Goal: Check status

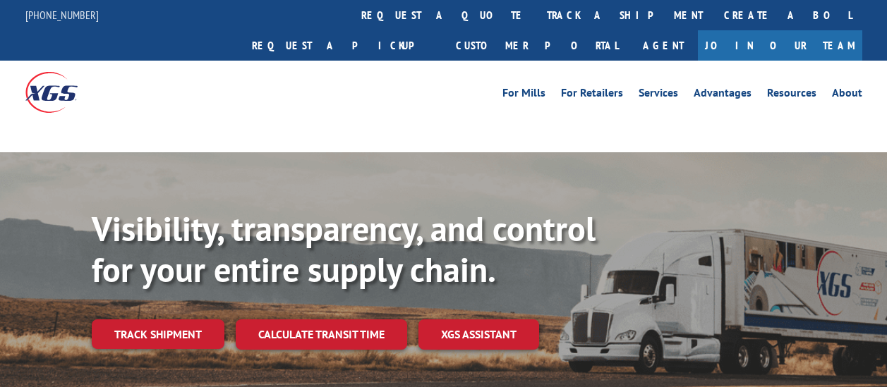
scroll to position [71, 0]
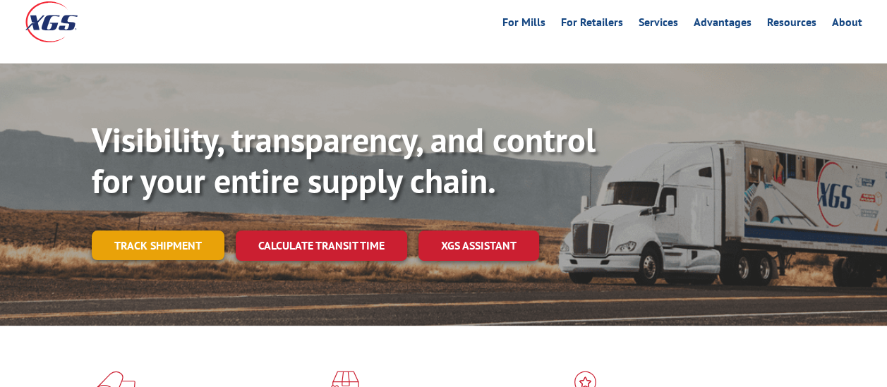
click at [174, 231] on link "Track shipment" at bounding box center [158, 246] width 133 height 30
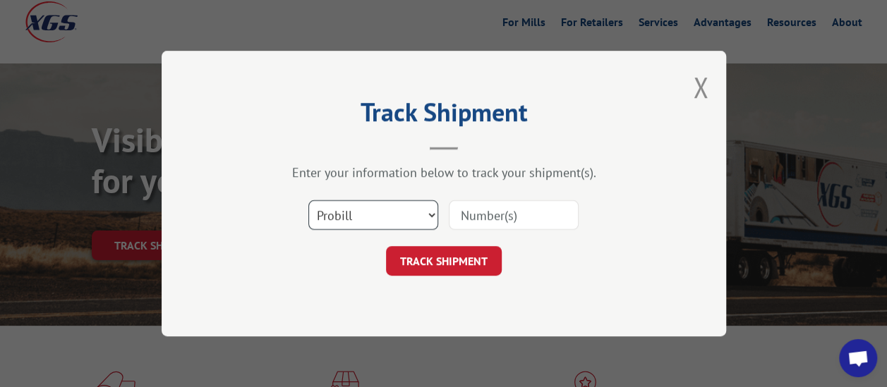
scroll to position [1066, 0]
click at [495, 216] on input at bounding box center [514, 215] width 130 height 30
paste input "17618254"
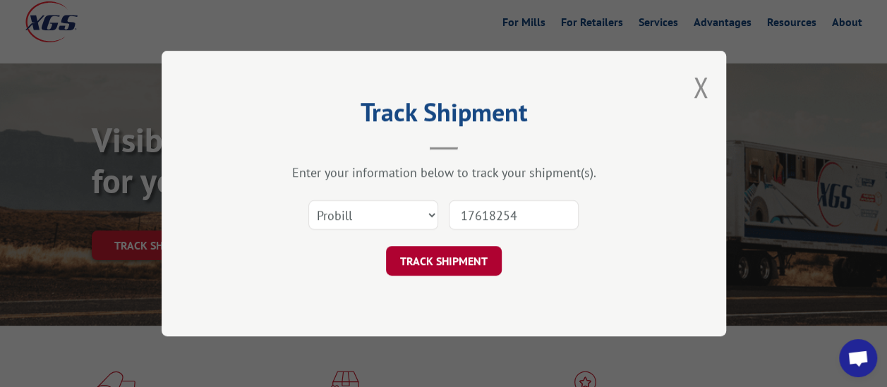
type input "17618254"
click at [483, 253] on button "TRACK SHIPMENT" at bounding box center [444, 261] width 116 height 30
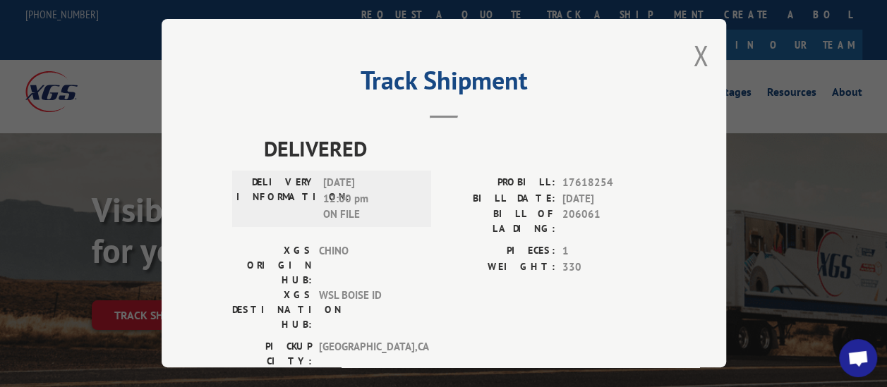
scroll to position [0, 0]
click at [679, 51] on div "Track Shipment DELIVERED DELIVERY INFORMATION: [DATE] 12:00 pm ON FILE PROBILL:…" at bounding box center [444, 193] width 564 height 348
click at [693, 45] on button "Close modal" at bounding box center [701, 55] width 16 height 37
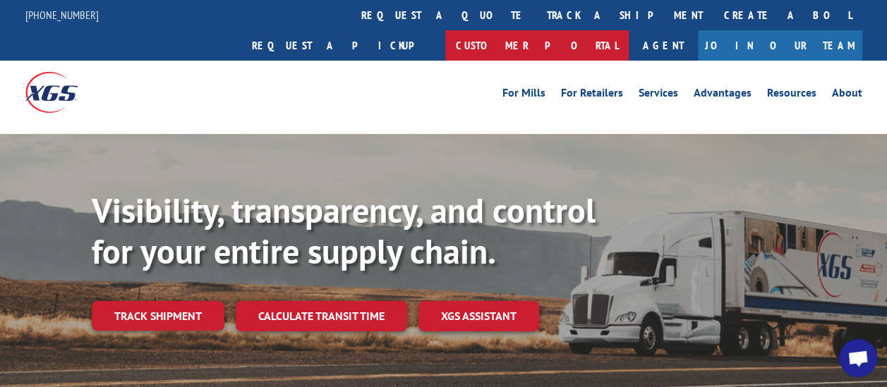
click at [629, 30] on link "Customer Portal" at bounding box center [536, 45] width 183 height 30
type textarea "Do we have a POD for"
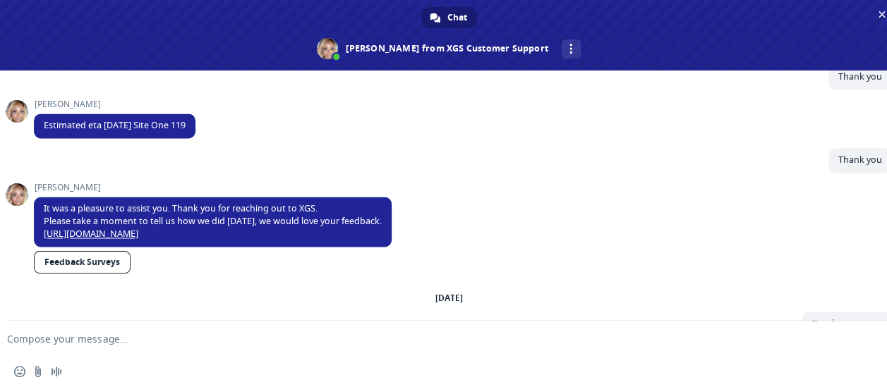
type textarea "[PERSON_NAME].mendo"
